Goal: Information Seeking & Learning: Find specific fact

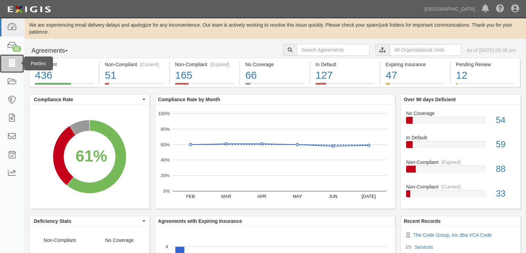
click at [14, 61] on icon at bounding box center [12, 64] width 10 height 8
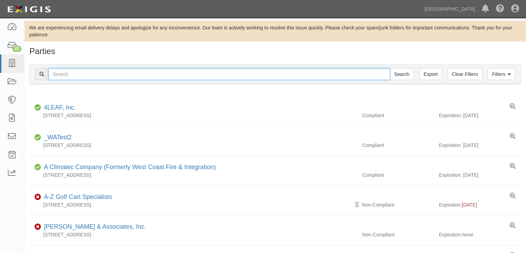
click at [75, 74] on input "text" at bounding box center [219, 74] width 342 height 12
type input "RRM Design Group"
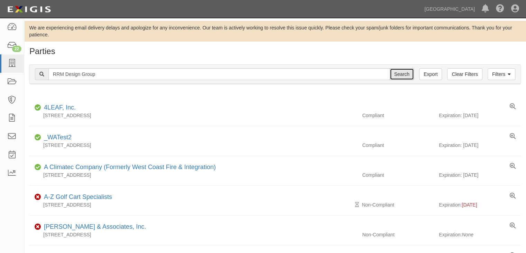
click at [407, 72] on input "Search" at bounding box center [402, 74] width 24 height 12
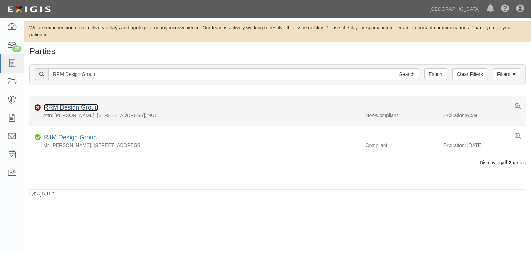
click at [55, 107] on link "RRM Design Group" at bounding box center [71, 107] width 54 height 7
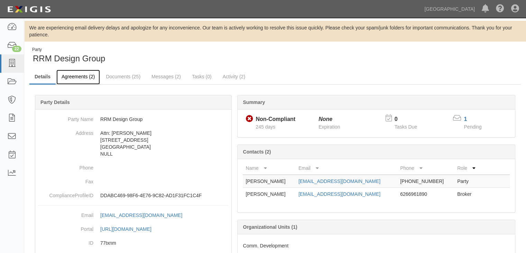
click at [77, 75] on link "Agreements (2)" at bounding box center [78, 77] width 44 height 15
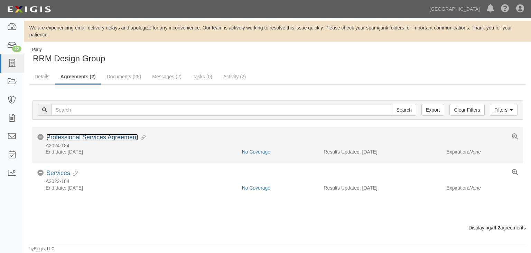
click at [62, 136] on link "Professional Services Agreement" at bounding box center [92, 137] width 92 height 7
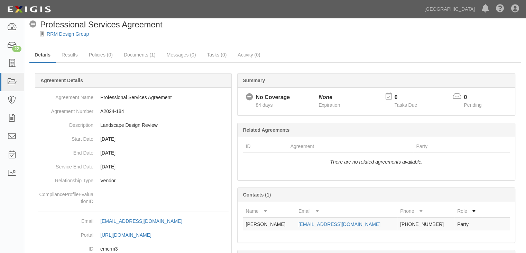
scroll to position [11, 0]
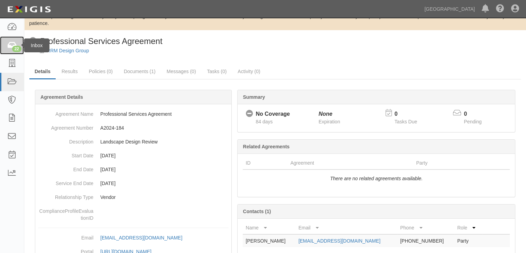
click at [12, 45] on icon at bounding box center [12, 46] width 10 height 8
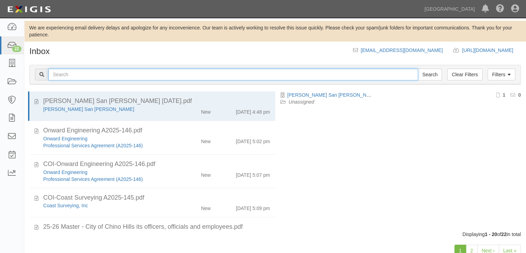
click at [71, 76] on input "text" at bounding box center [233, 75] width 370 height 12
type input "RRM"
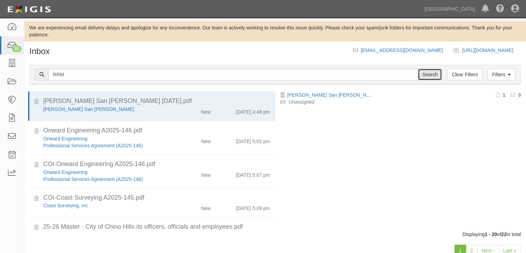
click at [430, 75] on input "Search" at bounding box center [430, 75] width 24 height 12
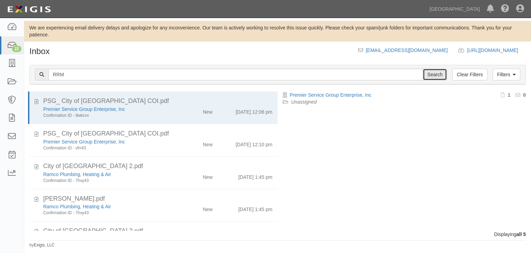
click at [444, 73] on input "Search" at bounding box center [435, 75] width 24 height 12
click at [475, 74] on link "Clear Filters" at bounding box center [470, 75] width 35 height 12
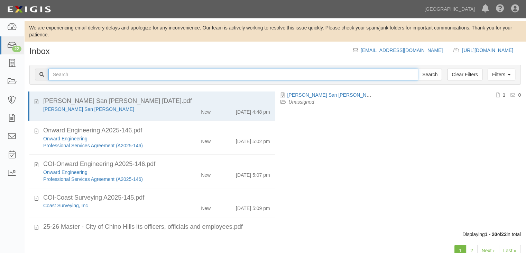
click at [59, 74] on input "text" at bounding box center [233, 75] width 370 height 12
click at [75, 74] on input "text" at bounding box center [233, 75] width 370 height 12
type input "RRM Design Group"
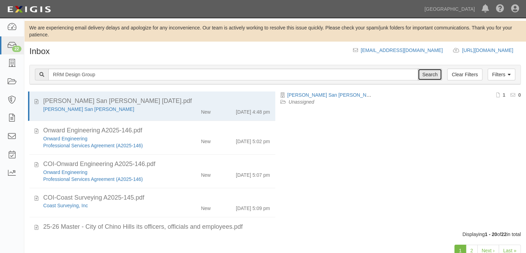
click at [430, 75] on input "Search" at bounding box center [430, 75] width 24 height 12
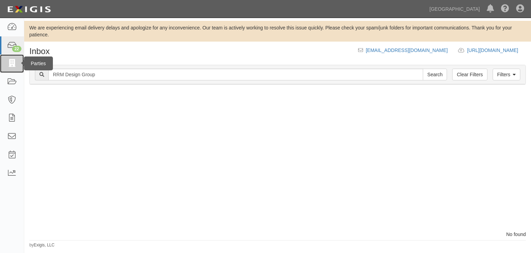
click at [10, 60] on icon at bounding box center [12, 64] width 10 height 8
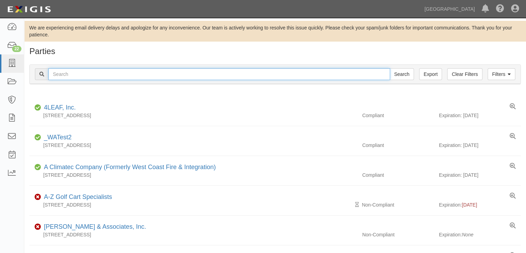
click at [63, 73] on input "text" at bounding box center [219, 74] width 342 height 12
type input "RRM Design Group"
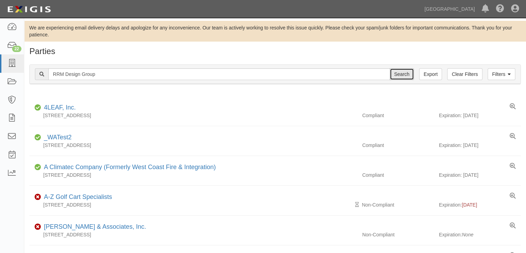
click at [408, 76] on input "Search" at bounding box center [402, 74] width 24 height 12
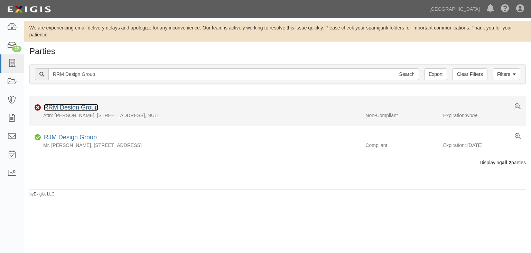
click at [64, 107] on link "RRM Design Group" at bounding box center [71, 107] width 54 height 7
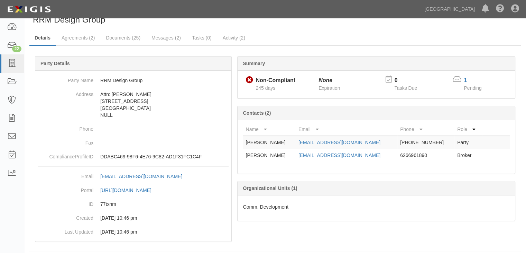
scroll to position [44, 0]
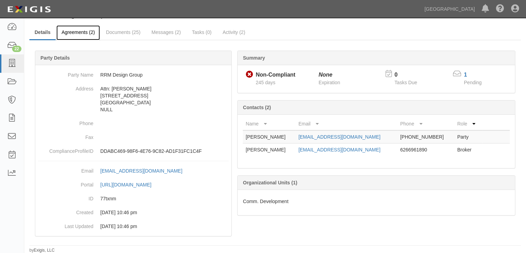
click at [74, 30] on link "Agreements (2)" at bounding box center [78, 32] width 44 height 15
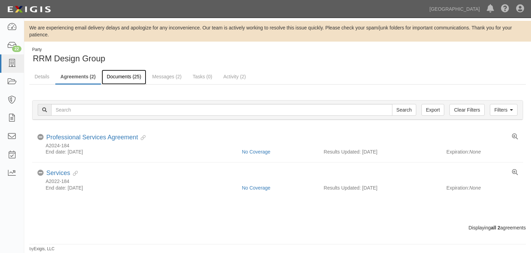
click at [125, 75] on link "Documents (25)" at bounding box center [124, 77] width 45 height 15
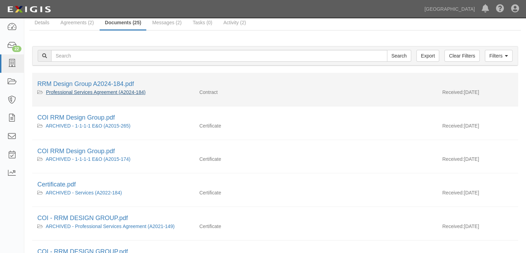
scroll to position [69, 0]
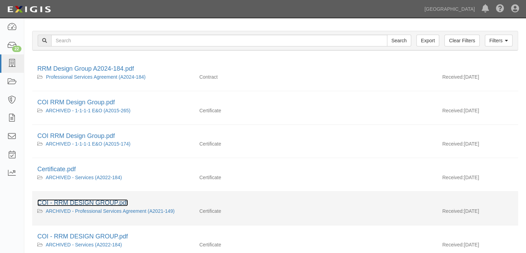
click at [107, 200] on link "COI - RRM DESIGN GROUP.pdf" at bounding box center [82, 202] width 91 height 7
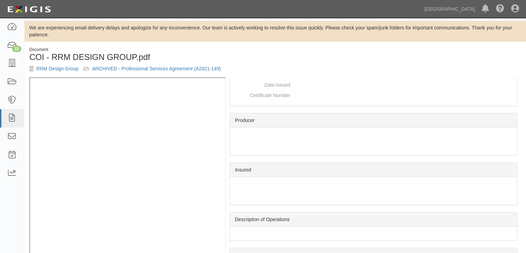
scroll to position [166, 0]
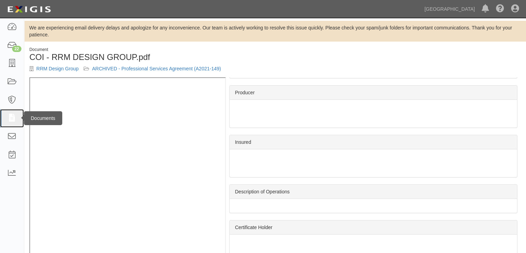
click at [8, 119] on icon at bounding box center [12, 118] width 10 height 8
click at [10, 117] on icon at bounding box center [12, 118] width 10 height 8
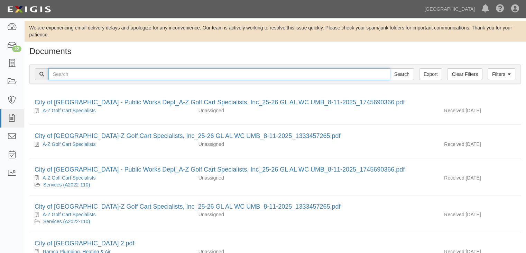
click at [78, 74] on input "text" at bounding box center [219, 74] width 342 height 12
type input "RRM Design Group"
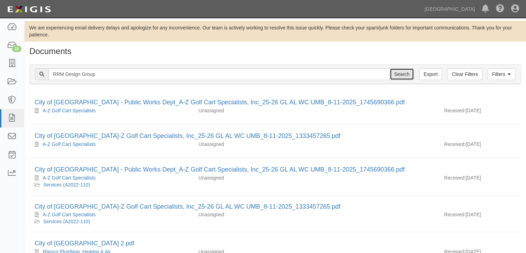
click at [406, 71] on input "Search" at bounding box center [402, 74] width 24 height 12
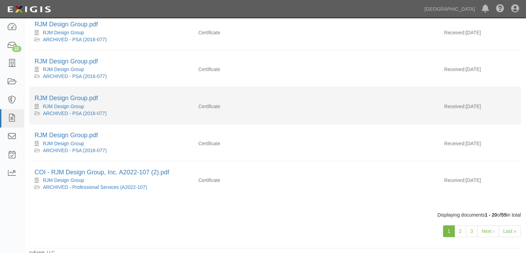
scroll to position [630, 0]
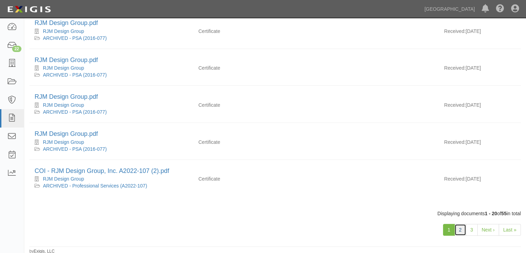
click at [461, 227] on link "2" at bounding box center [461, 230] width 12 height 12
